Goal: Task Accomplishment & Management: Complete application form

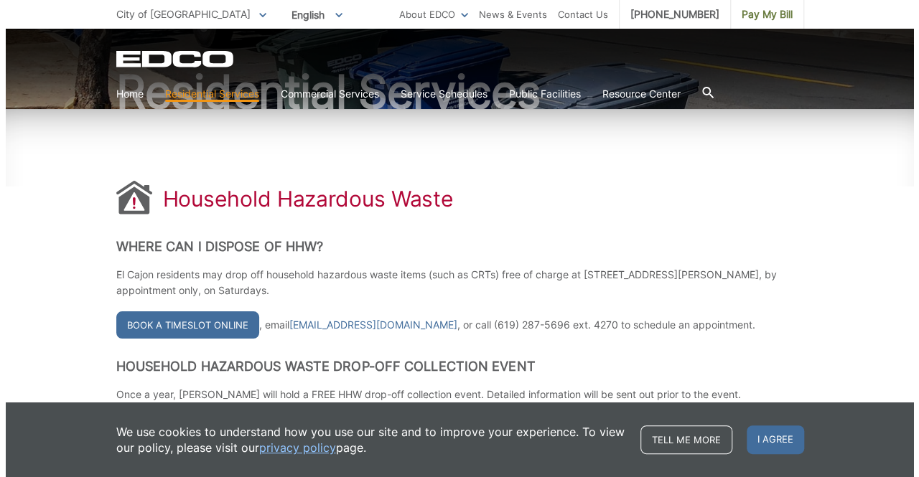
scroll to position [144, 0]
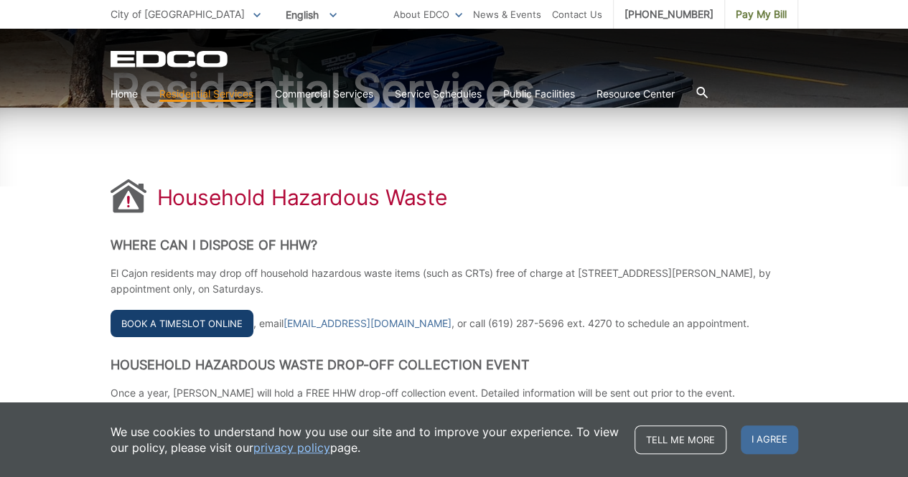
click at [187, 322] on link "Book a Timeslot Online" at bounding box center [182, 323] width 143 height 27
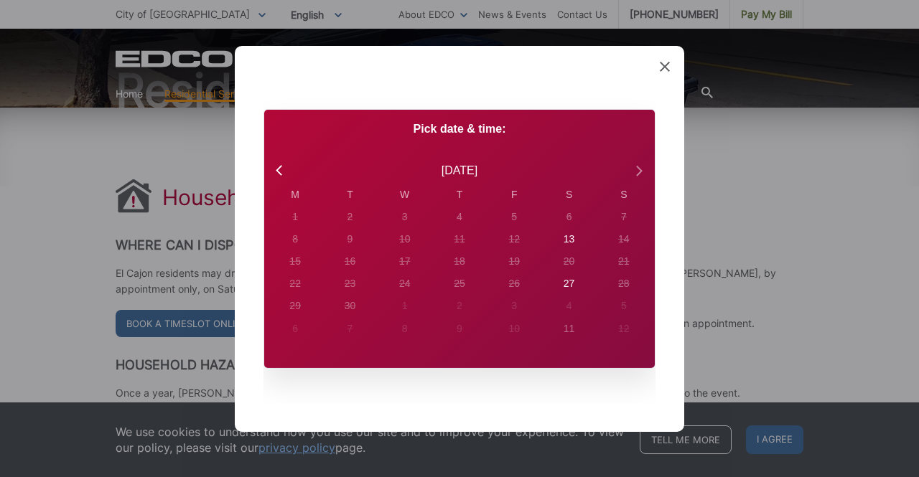
click at [642, 171] on icon at bounding box center [639, 171] width 6 height 10
click at [279, 170] on icon at bounding box center [280, 170] width 19 height 19
click at [298, 225] on div "13" at bounding box center [295, 217] width 6 height 15
radio input "true"
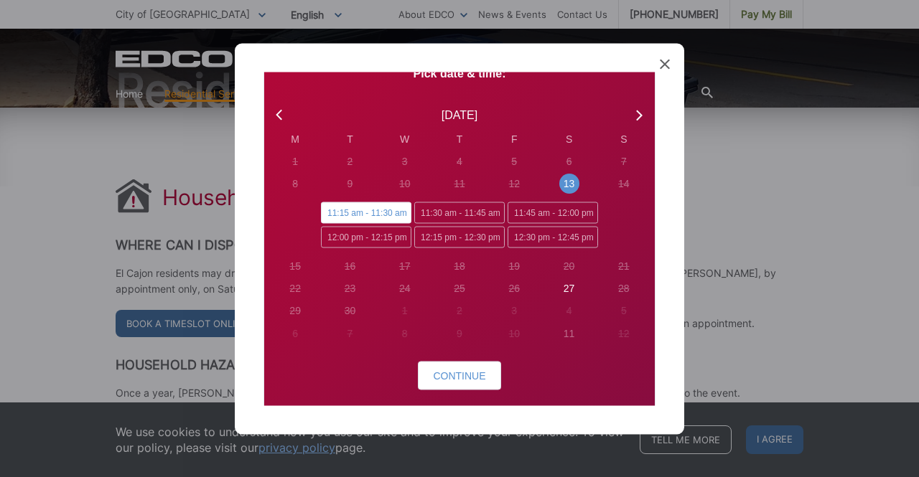
scroll to position [93, 0]
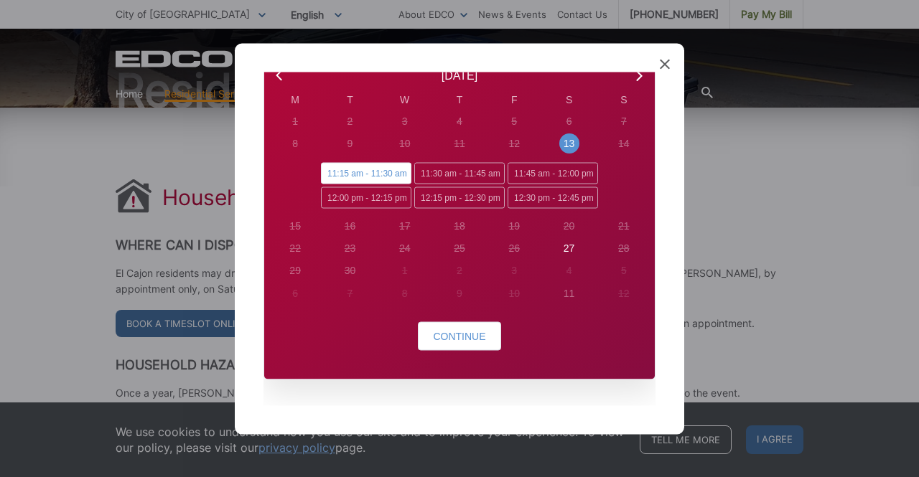
click at [665, 66] on icon at bounding box center [665, 64] width 10 height 10
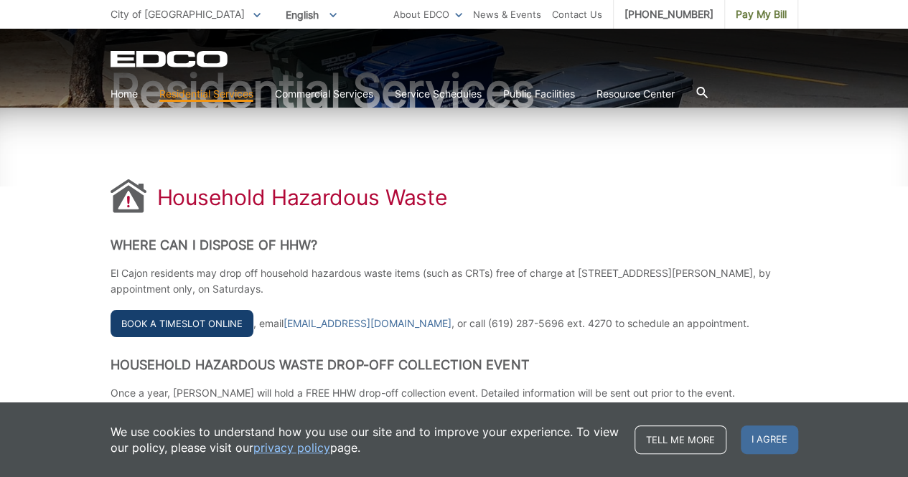
click at [231, 317] on link "Book a Timeslot Online" at bounding box center [182, 323] width 143 height 27
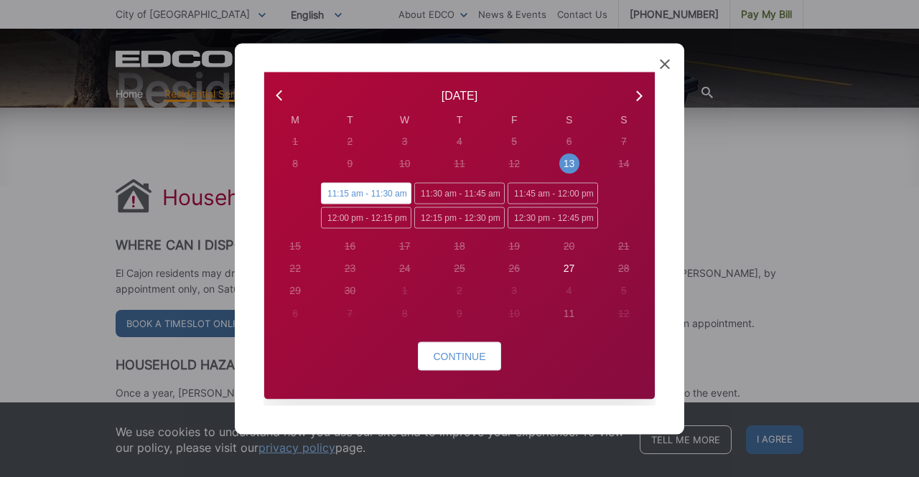
scroll to position [37, 0]
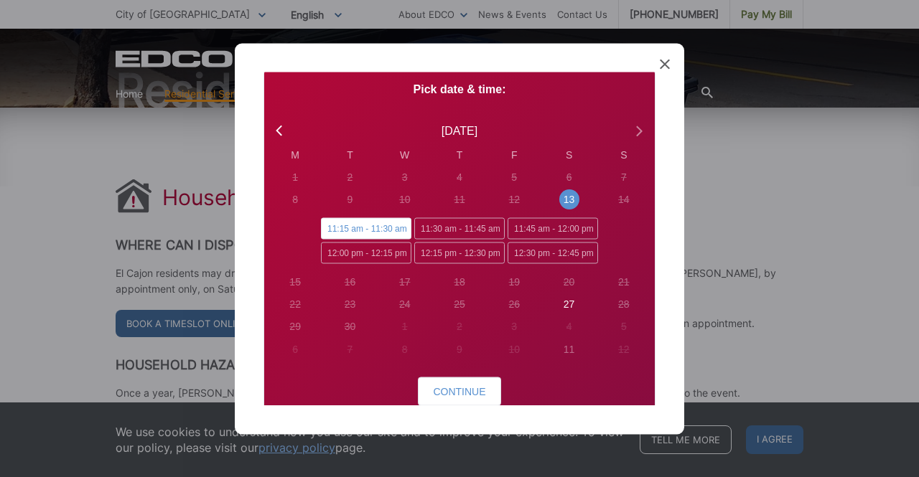
click at [629, 131] on icon at bounding box center [638, 130] width 19 height 19
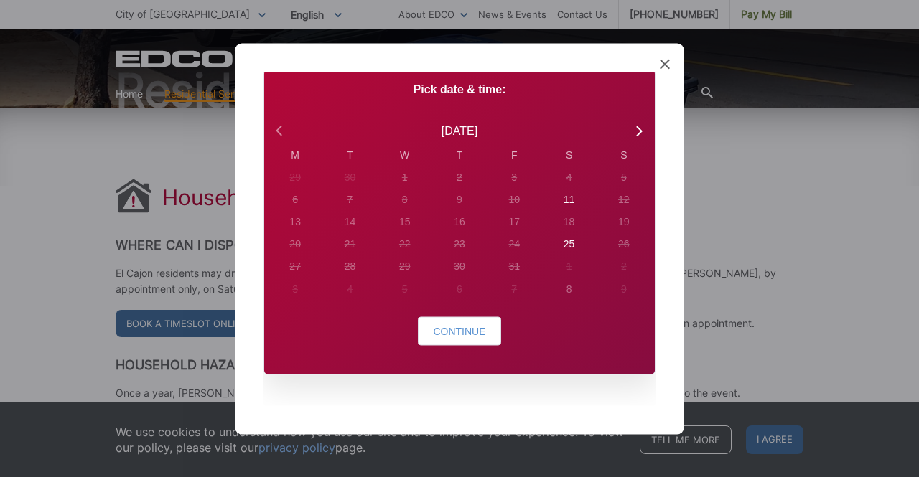
click at [279, 129] on icon at bounding box center [280, 130] width 19 height 19
click at [298, 184] on div "27" at bounding box center [295, 176] width 6 height 15
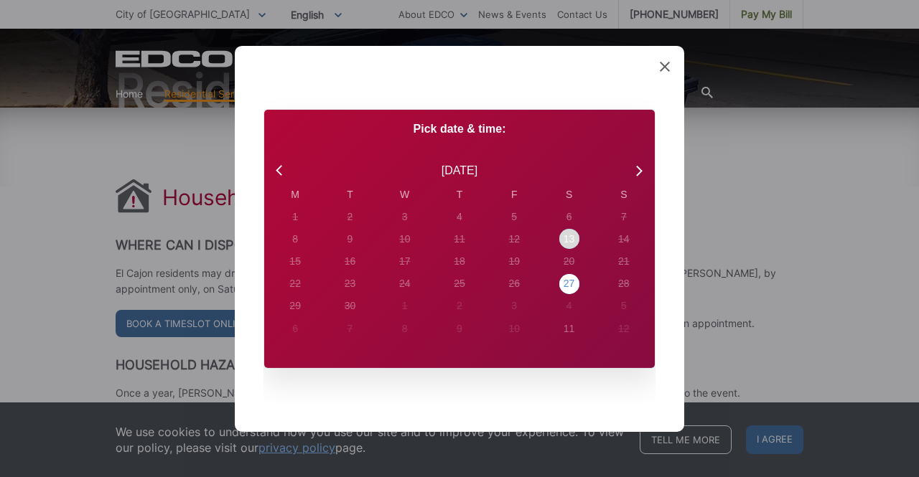
scroll to position [0, 0]
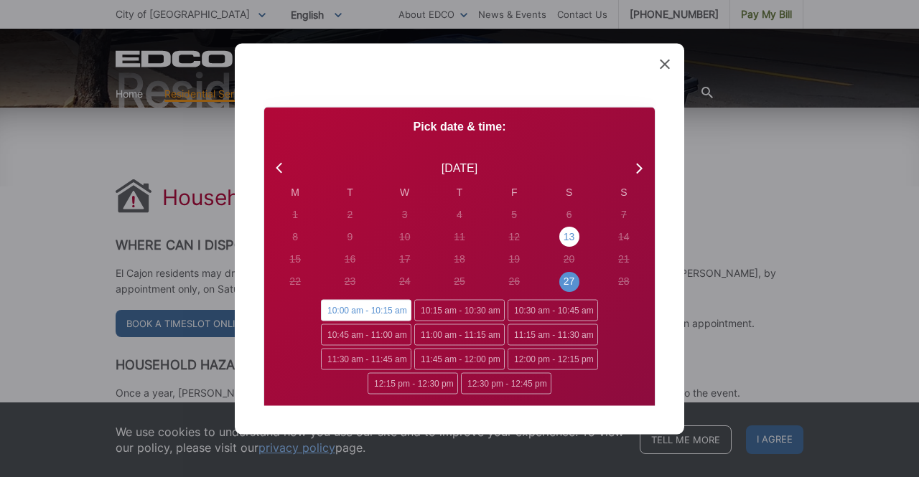
click at [305, 225] on div "13" at bounding box center [295, 215] width 20 height 20
radio input "false"
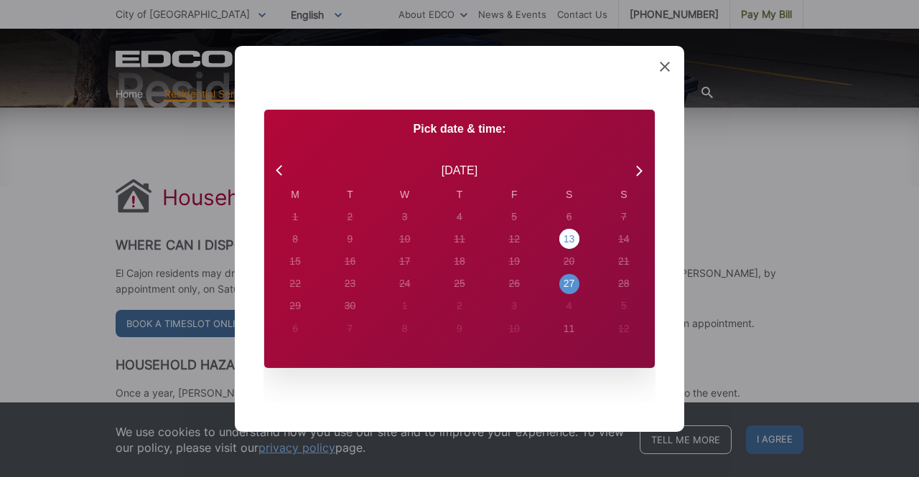
radio input "true"
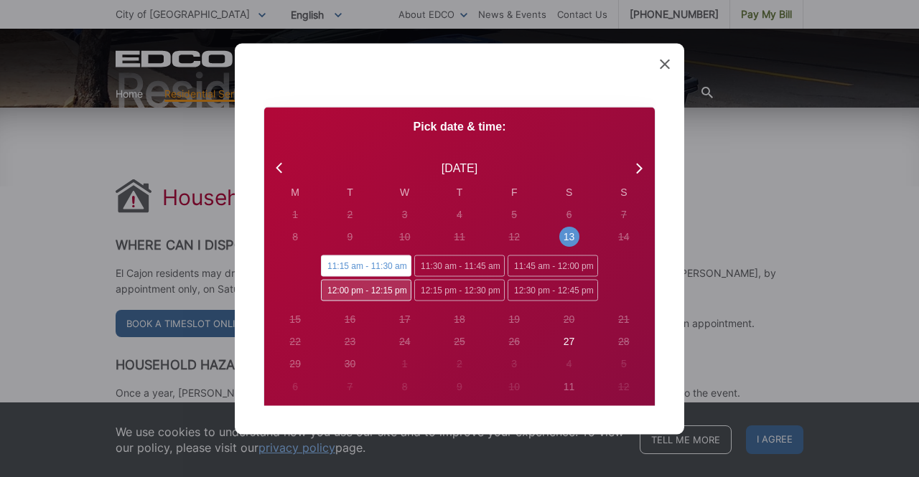
click at [377, 289] on span "12:00 pm - 12:15 pm" at bounding box center [366, 290] width 90 height 22
click at [330, 289] on input "12:00 pm - 12:15 pm" at bounding box center [325, 283] width 9 height 9
radio input "true"
radio input "false"
click at [377, 289] on span "12:00 pm - 12:15 pm" at bounding box center [366, 290] width 90 height 22
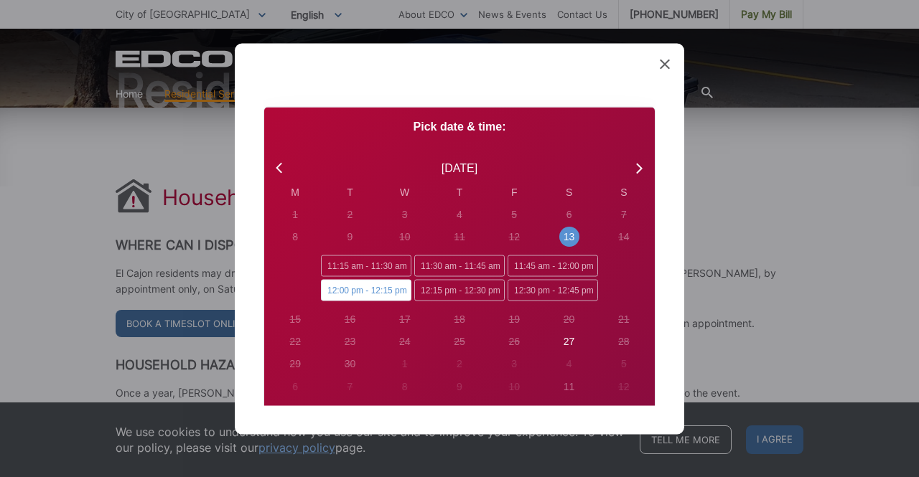
click at [330, 289] on input "12:00 pm - 12:15 pm" at bounding box center [325, 283] width 9 height 9
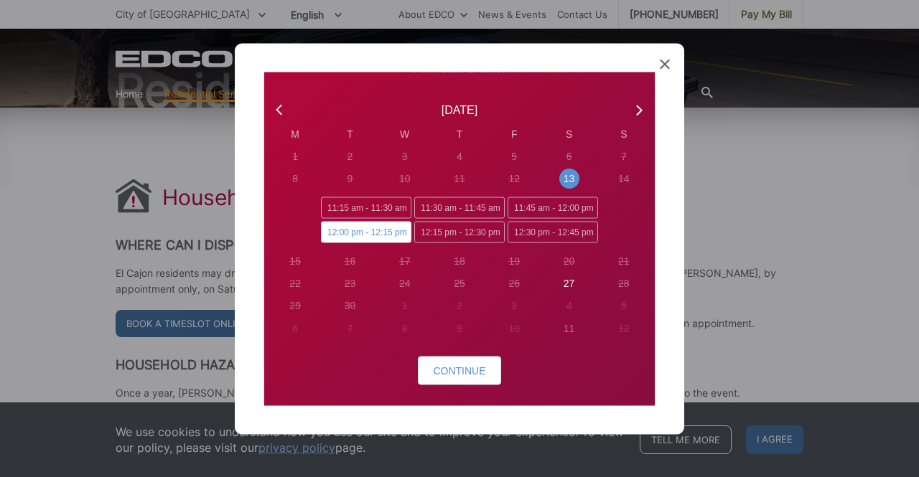
scroll to position [99, 0]
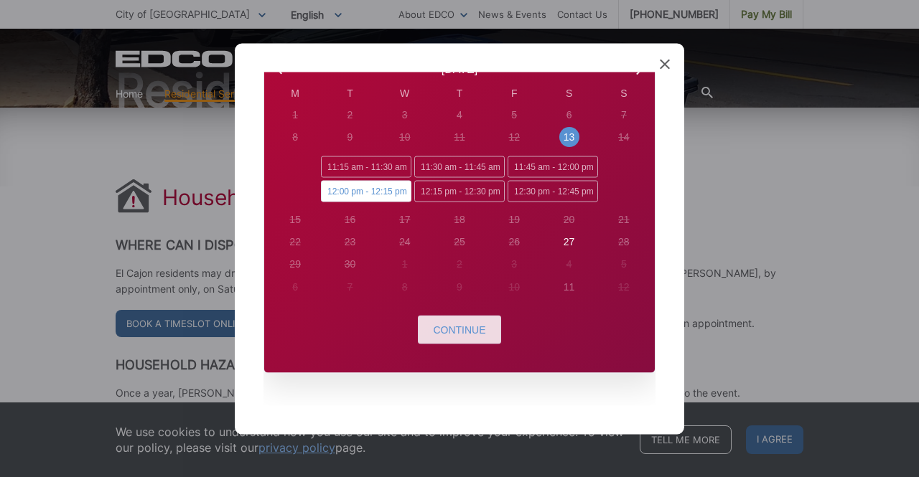
click at [475, 328] on span "Continue" at bounding box center [459, 329] width 52 height 11
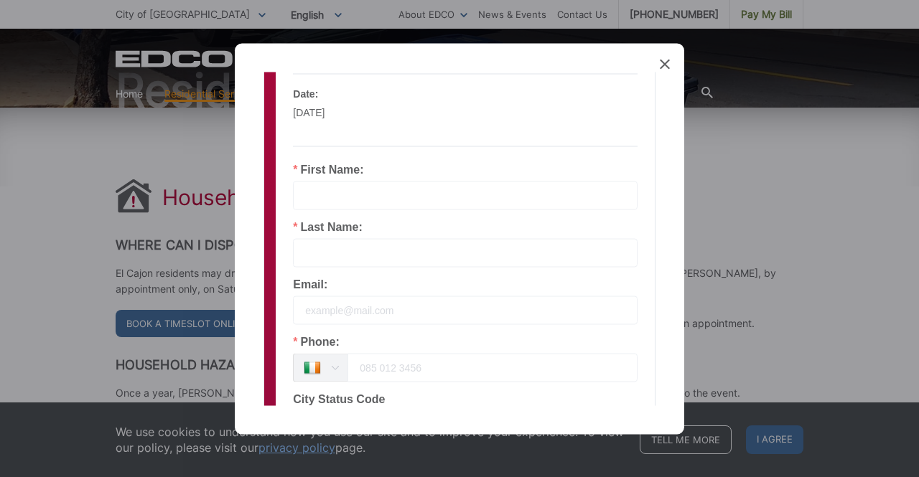
click at [380, 205] on input "text" at bounding box center [465, 195] width 345 height 29
type input "Eric"
type input "Kelso"
type input "El Cajon"
click at [418, 302] on input "email" at bounding box center [465, 310] width 345 height 29
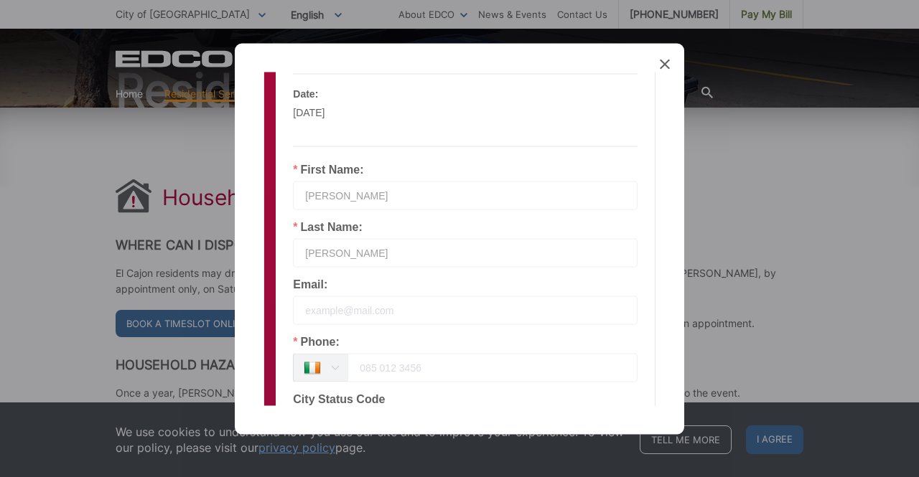
click at [422, 314] on input "email" at bounding box center [465, 310] width 345 height 29
type input "erickelso77@gmail.com"
click at [418, 368] on input "tel" at bounding box center [492, 367] width 290 height 29
type input "6192512499"
click at [339, 366] on icon at bounding box center [335, 367] width 18 height 29
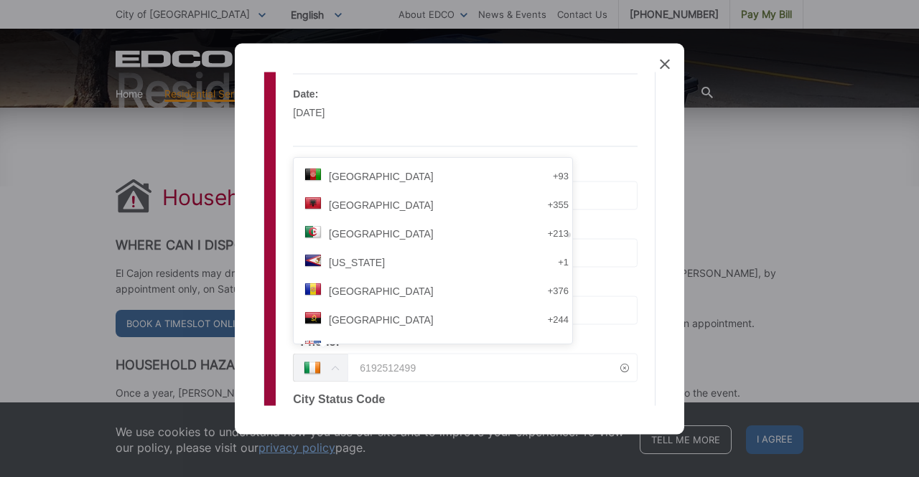
scroll to position [2575, 0]
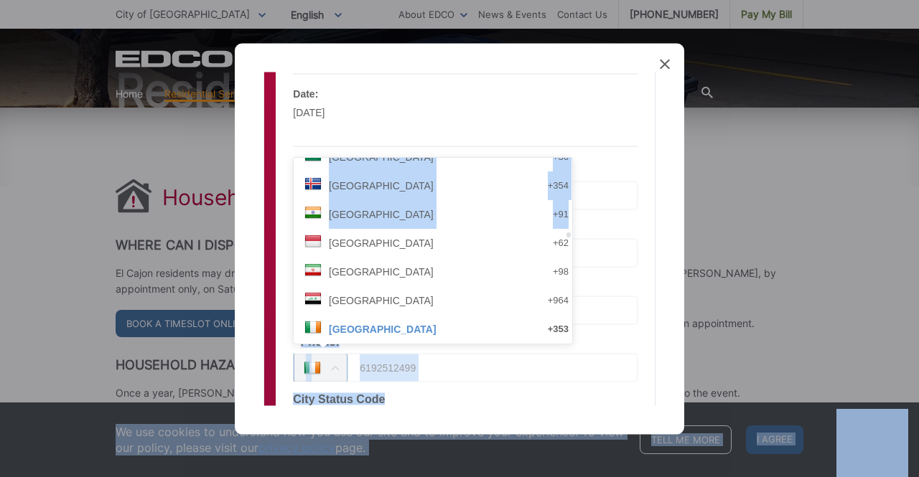
drag, startPoint x: 502, startPoint y: 233, endPoint x: 507, endPoint y: 176, distance: 57.6
click at [507, 176] on body "Home Back Home Residential Services Overview Residential Recycling Organic Recy…" at bounding box center [459, 94] width 919 height 477
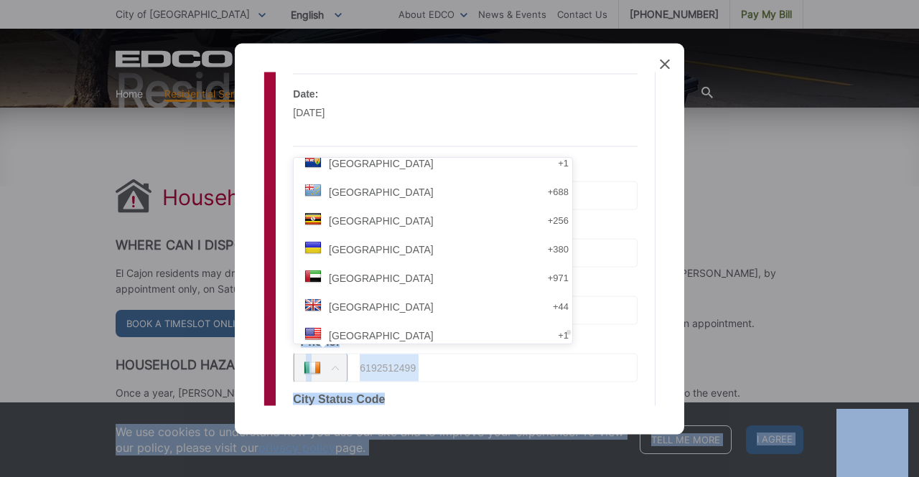
scroll to position [6032, 0]
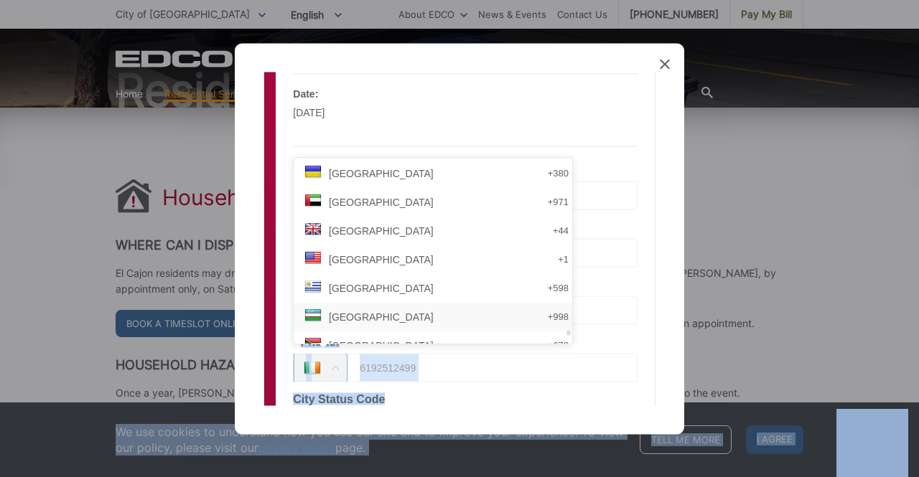
drag, startPoint x: 501, startPoint y: 235, endPoint x: 494, endPoint y: 333, distance: 98.6
click at [494, 333] on div "Afghanistan +93 Albania +355 Algeria +213 American Samoa +1 Andorra +376 Angola…" at bounding box center [433, 251] width 279 height 186
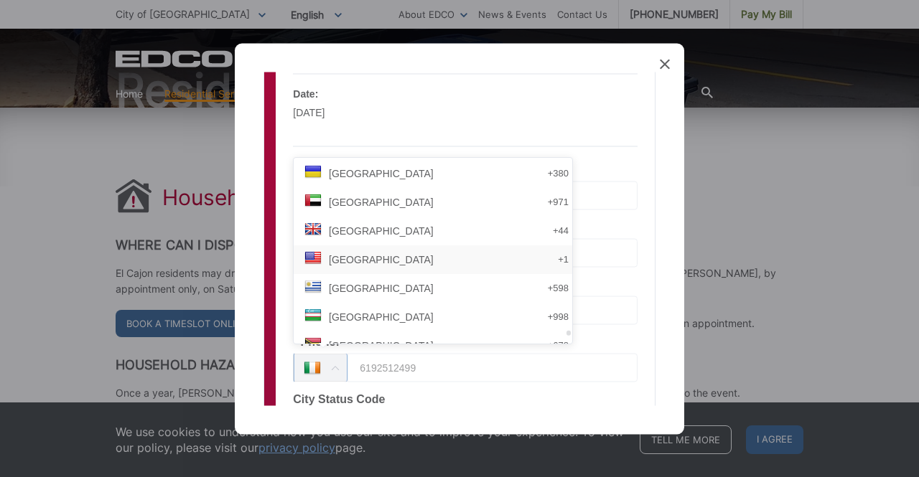
click at [454, 263] on li "United States +1" at bounding box center [438, 259] width 289 height 29
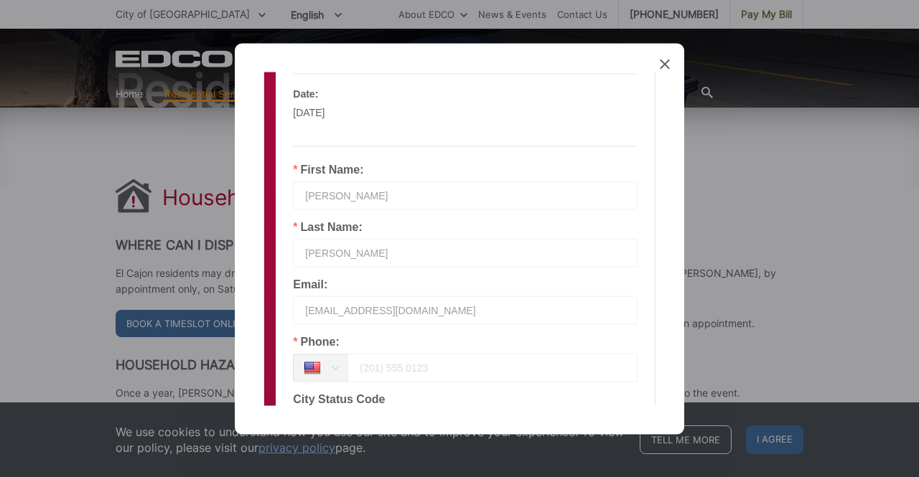
click at [413, 365] on input "tel" at bounding box center [492, 367] width 290 height 29
type input "6192512499"
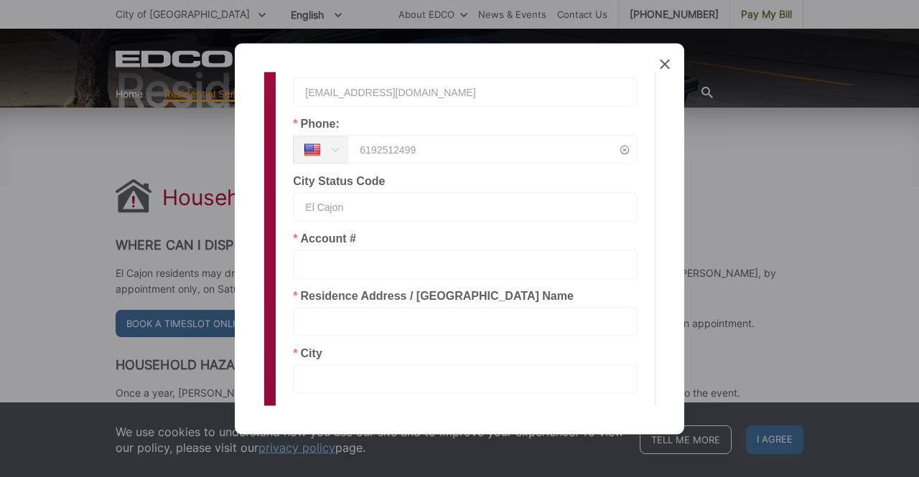
scroll to position [323, 0]
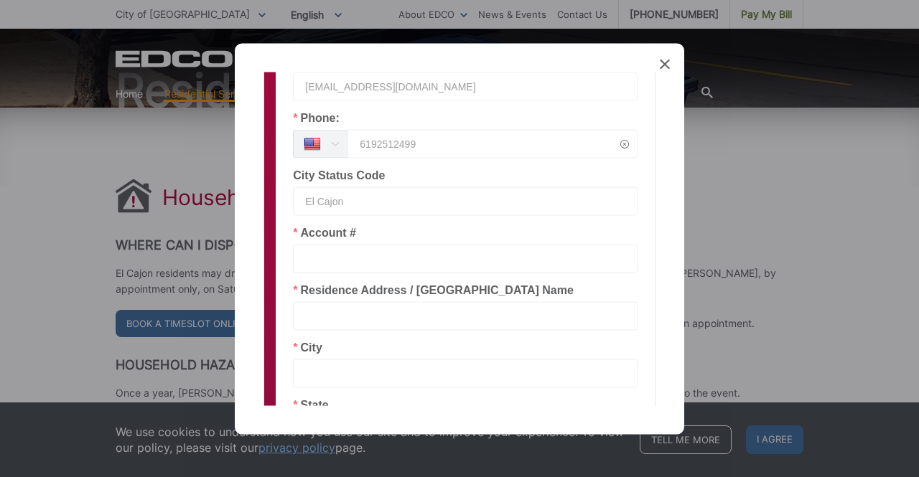
click at [439, 263] on input "text" at bounding box center [465, 258] width 345 height 29
paste input "19-EF 410432"
type input "19-EF 410432"
click at [415, 320] on input "text" at bounding box center [465, 315] width 345 height 29
type input "5037 NEW RANCH ROAD"
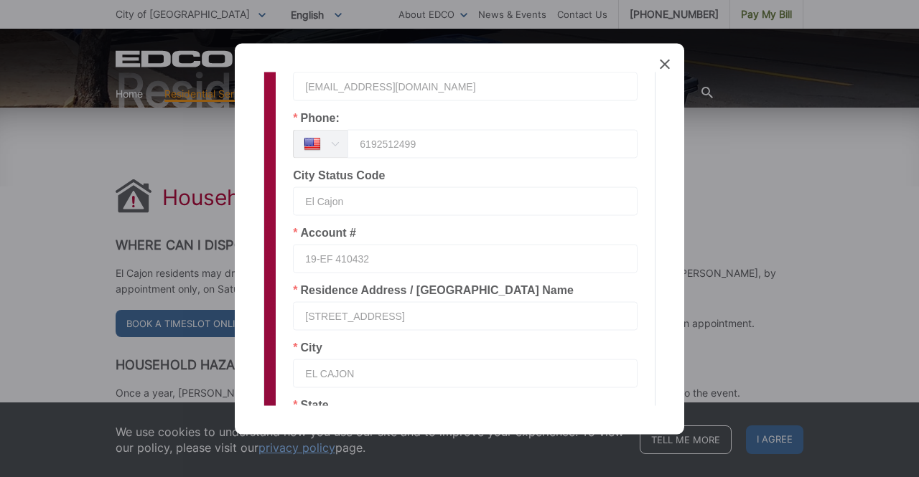
type input "EL CAJON"
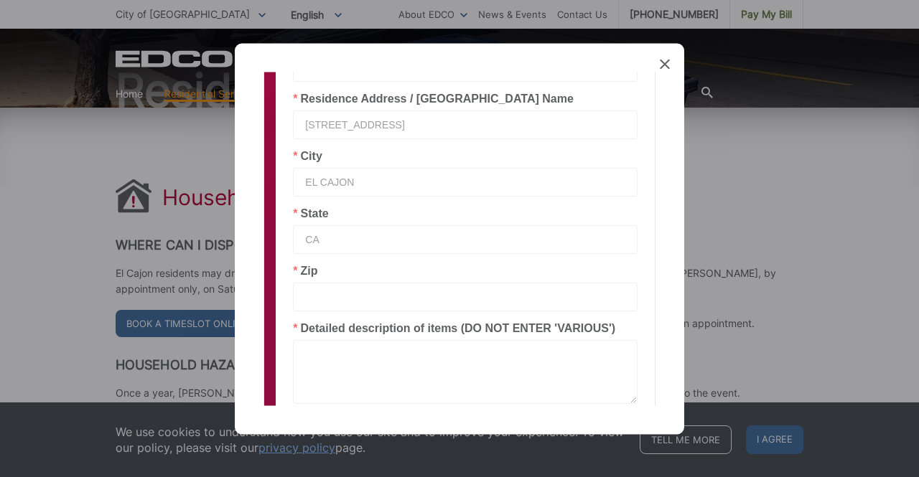
type input "CA"
type input "92020"
click at [312, 361] on textarea at bounding box center [465, 372] width 345 height 64
click at [354, 353] on textarea "VARIOUS PAINT BUCKETS" at bounding box center [465, 372] width 345 height 64
click at [476, 362] on textarea "PAINT BUCKETS" at bounding box center [465, 372] width 345 height 64
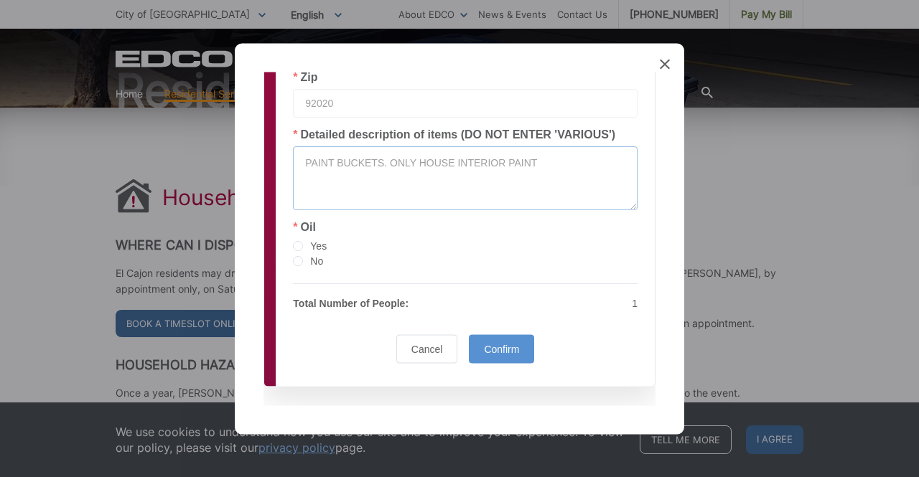
scroll to position [715, 0]
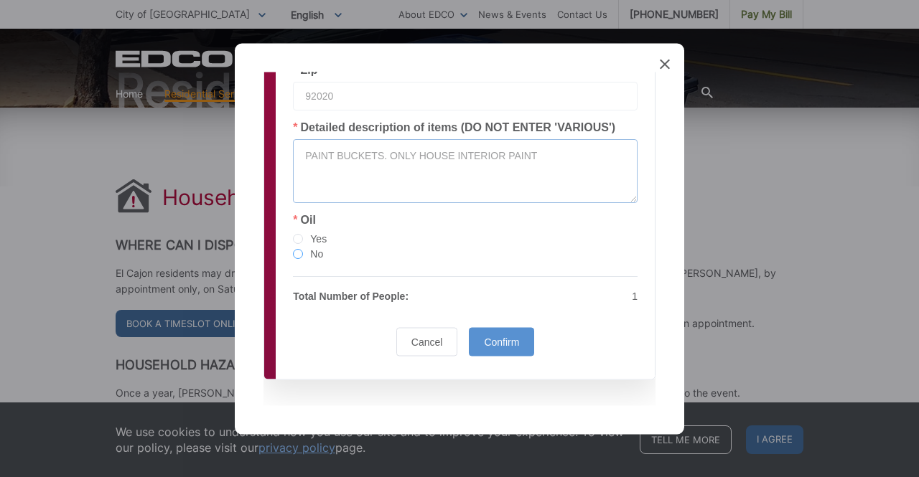
type textarea "PAINT BUCKETS. ONLY HOUSE INTERIOR PAINT"
click at [299, 252] on span at bounding box center [298, 254] width 10 height 10
click at [299, 252] on input "No" at bounding box center [298, 254] width 10 height 11
radio input "true"
click at [507, 340] on span "Confirm" at bounding box center [501, 341] width 35 height 11
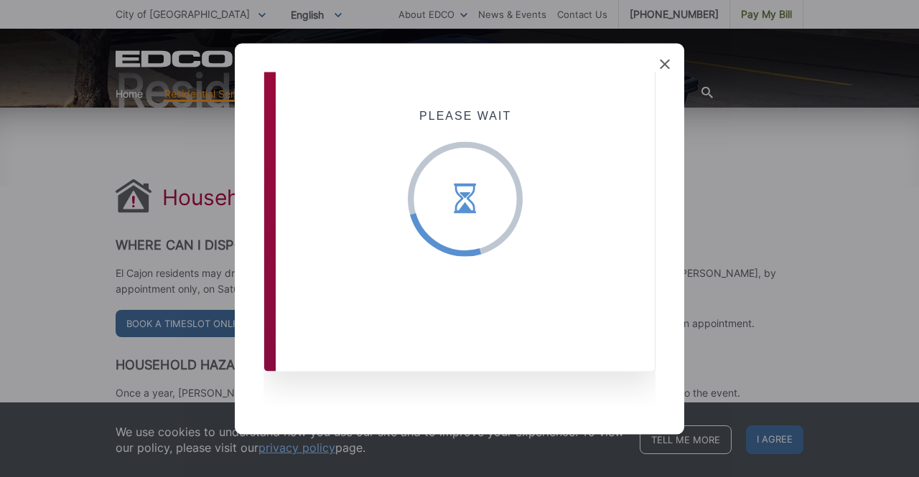
scroll to position [29, 0]
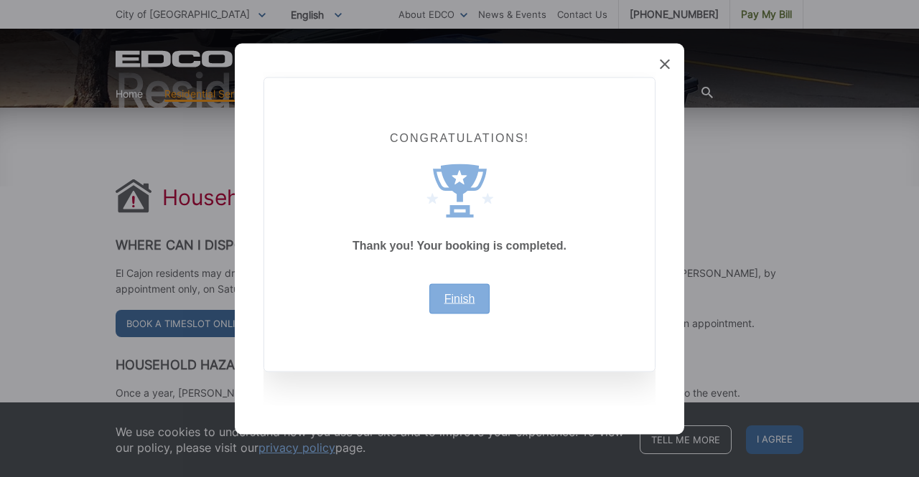
click at [456, 293] on link "Finish" at bounding box center [459, 298] width 31 height 11
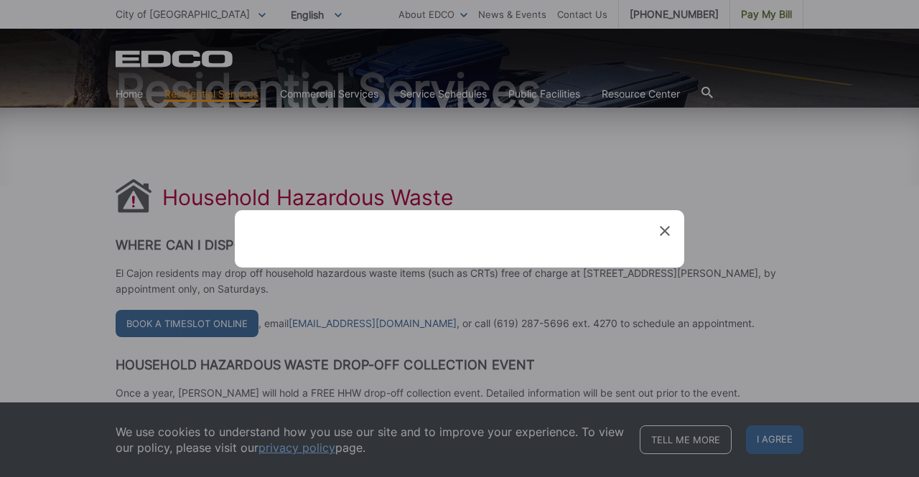
scroll to position [0, 0]
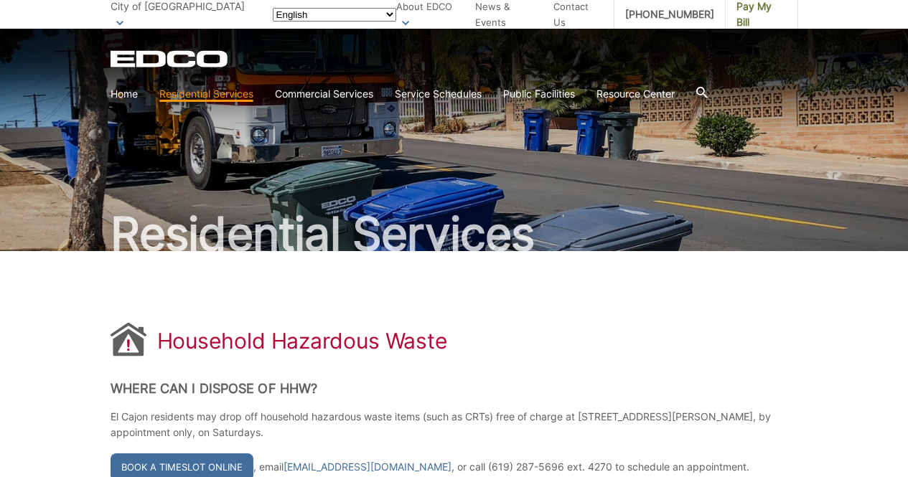
scroll to position [144, 0]
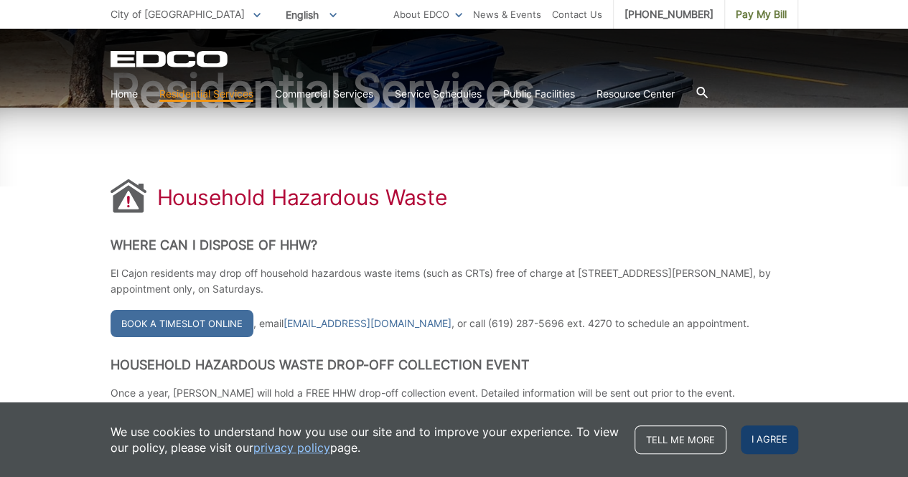
click at [769, 442] on span "I agree" at bounding box center [769, 440] width 57 height 29
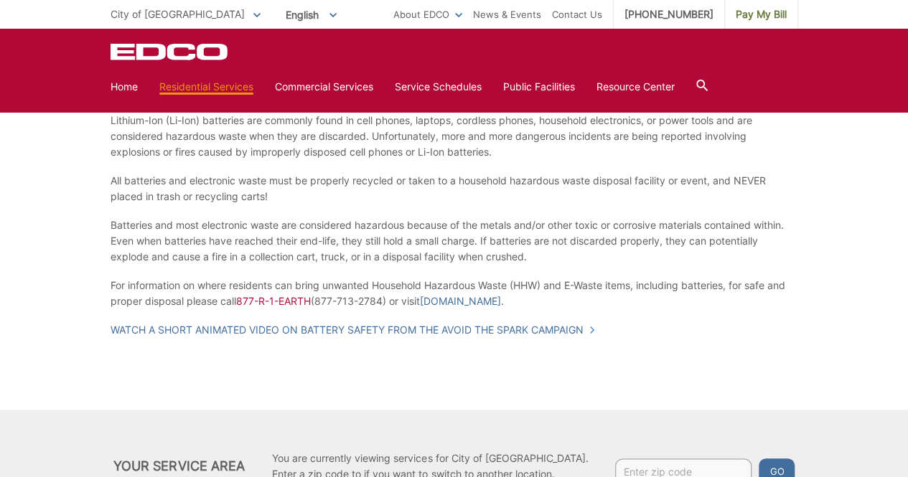
scroll to position [1266, 0]
